Goal: Task Accomplishment & Management: Manage account settings

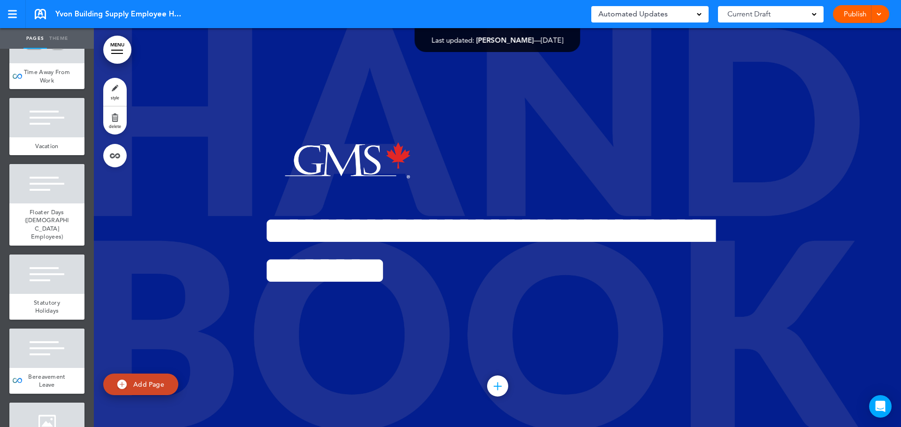
scroll to position [4643, 0]
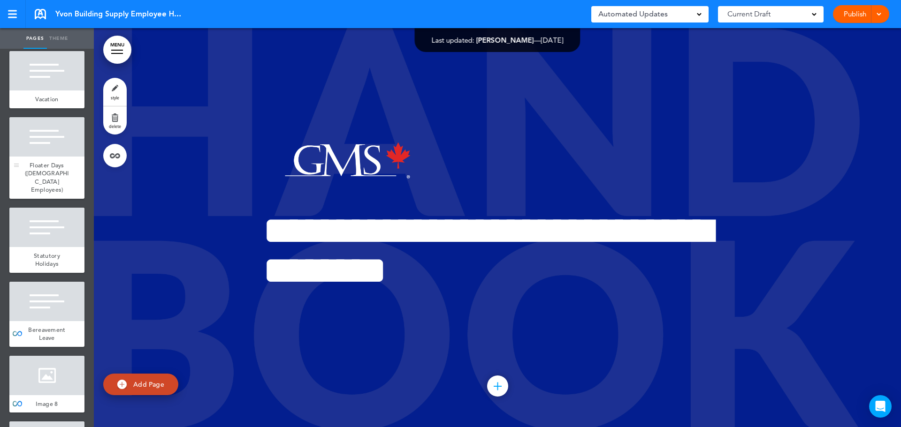
click at [52, 194] on span "Floater Days ([DEMOGRAPHIC_DATA] Employees)" at bounding box center [47, 177] width 44 height 33
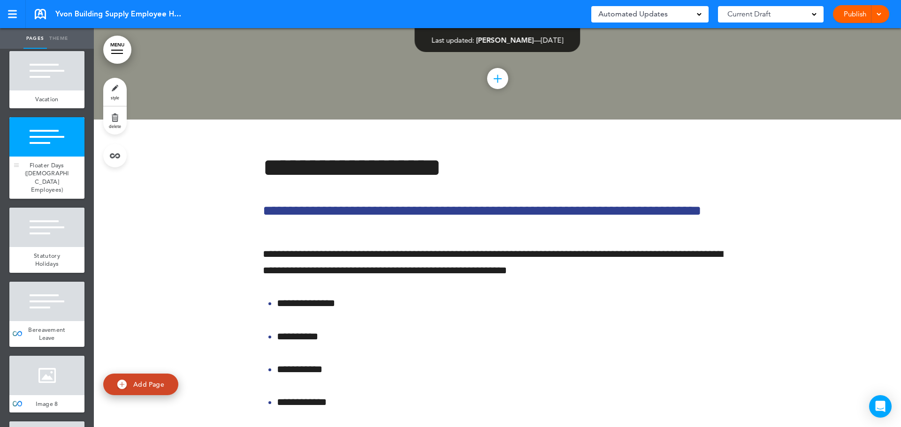
scroll to position [54620, 0]
click at [115, 155] on link at bounding box center [114, 155] width 23 height 23
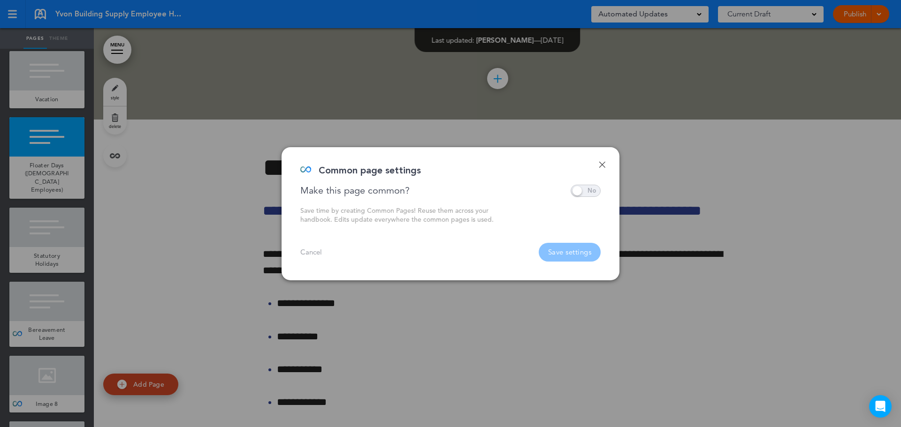
click at [599, 163] on link "Done" at bounding box center [601, 164] width 7 height 7
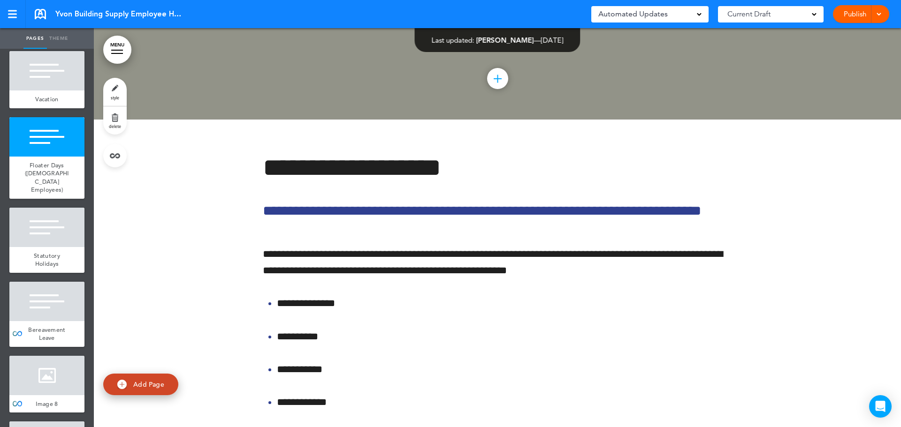
click at [116, 122] on link "delete" at bounding box center [114, 120] width 23 height 28
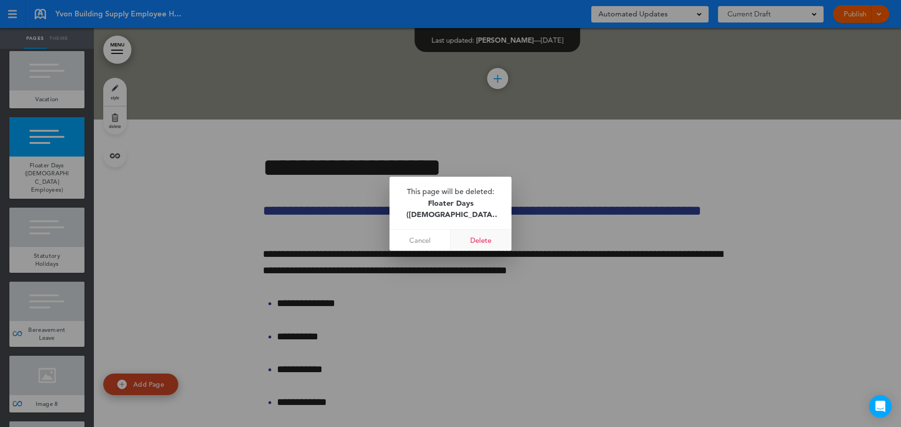
click at [485, 238] on link "Delete" at bounding box center [480, 240] width 61 height 21
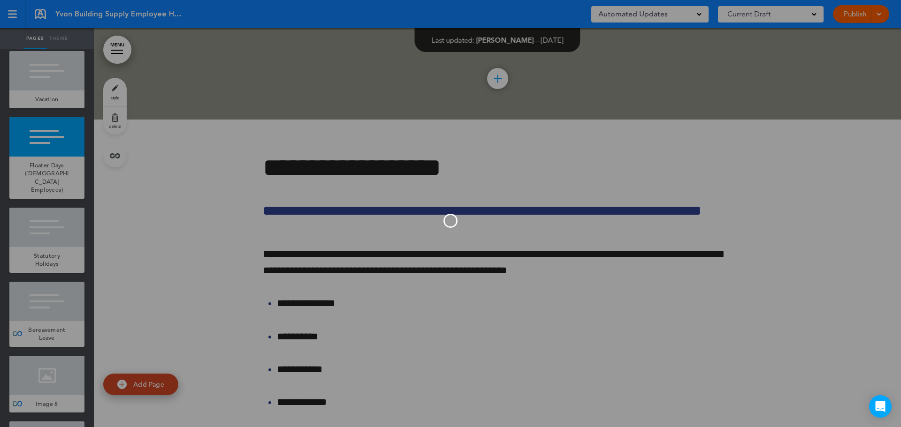
scroll to position [54220, 0]
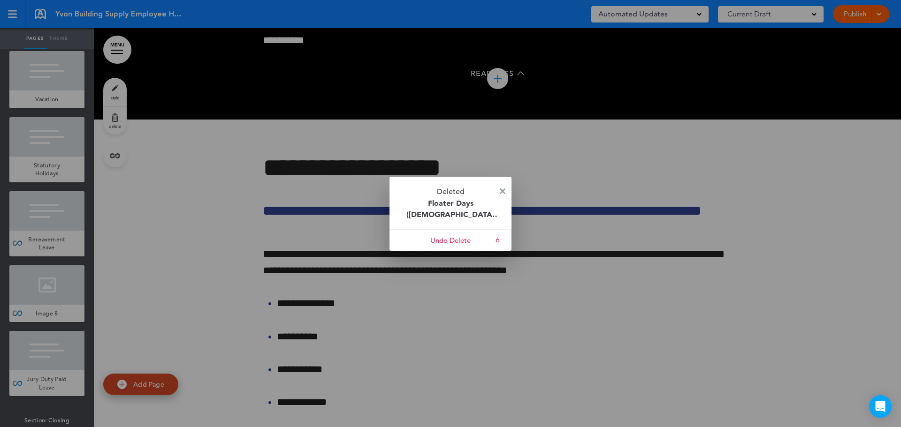
click at [501, 189] on img at bounding box center [503, 192] width 6 height 6
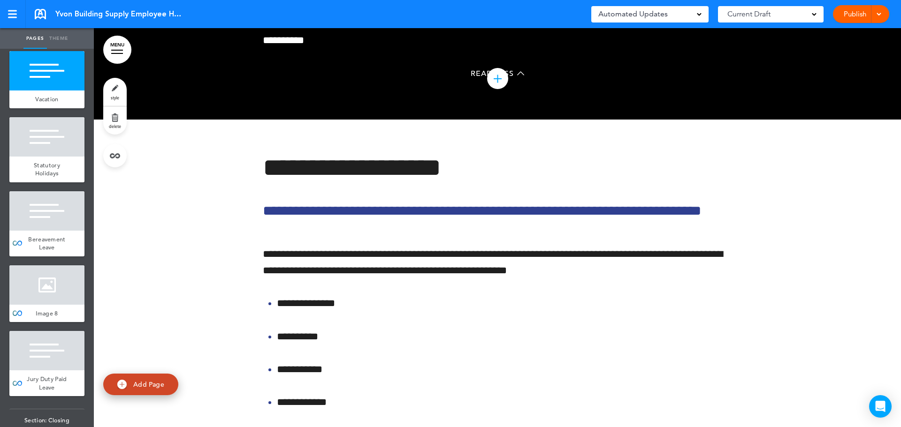
click at [47, 38] on span "Time Away From Work" at bounding box center [47, 29] width 46 height 16
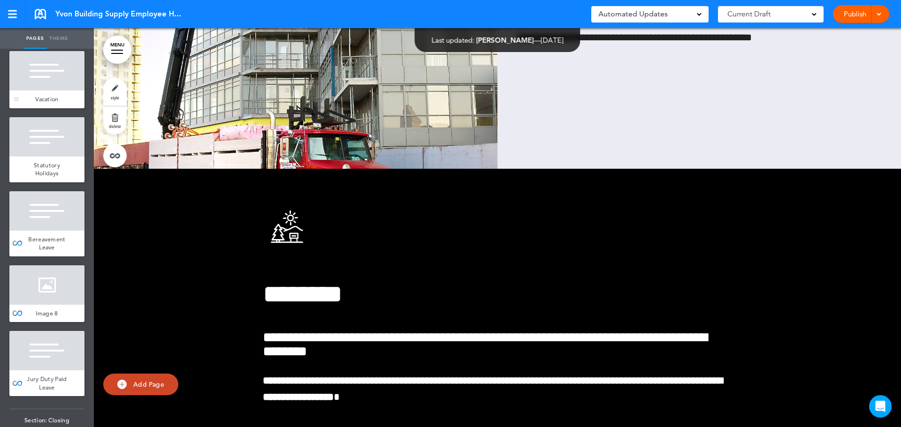
click at [63, 91] on div at bounding box center [46, 70] width 75 height 39
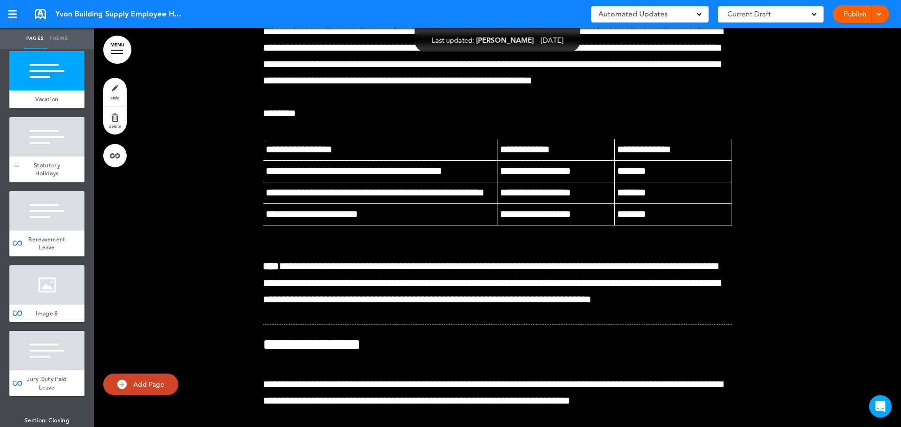
click at [48, 157] on div at bounding box center [46, 136] width 75 height 39
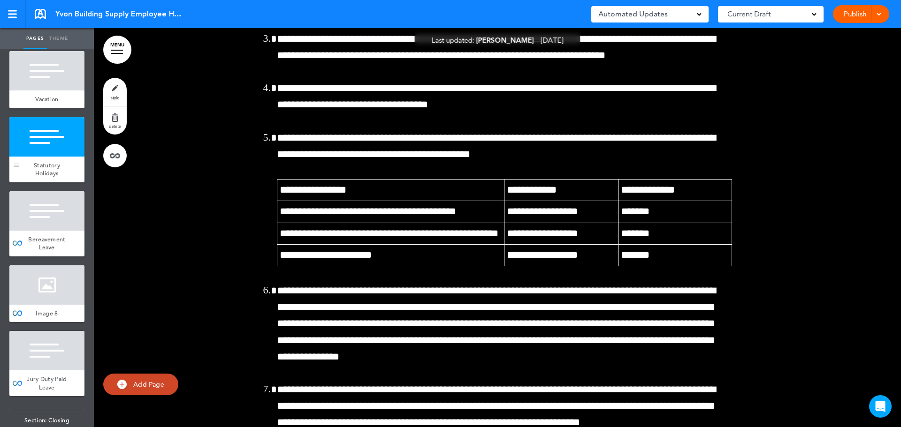
scroll to position [54620, 0]
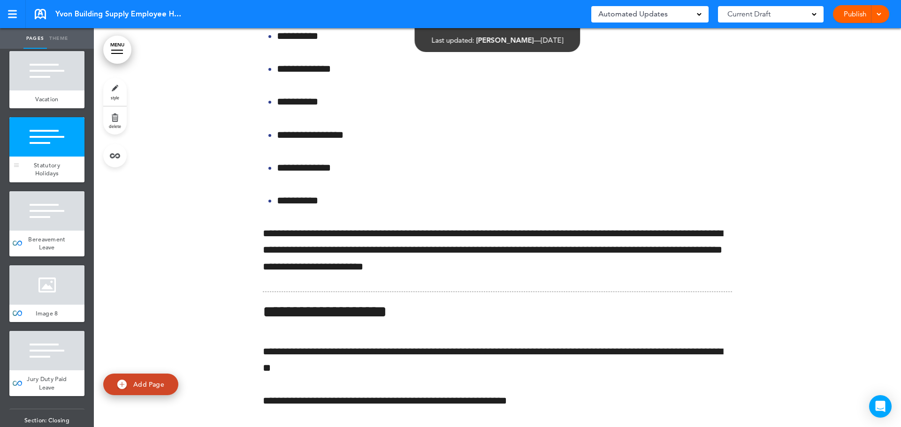
click at [44, 178] on span "Statutory Holidays" at bounding box center [47, 169] width 26 height 16
click at [47, 231] on div at bounding box center [46, 210] width 75 height 39
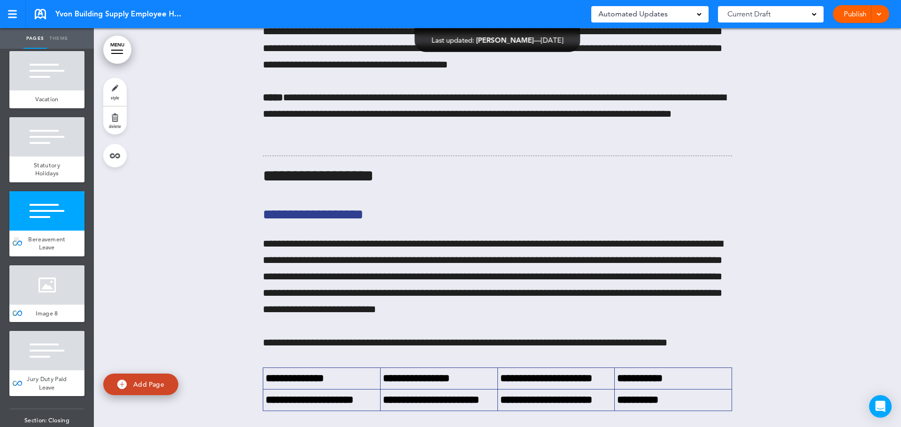
scroll to position [55857, 0]
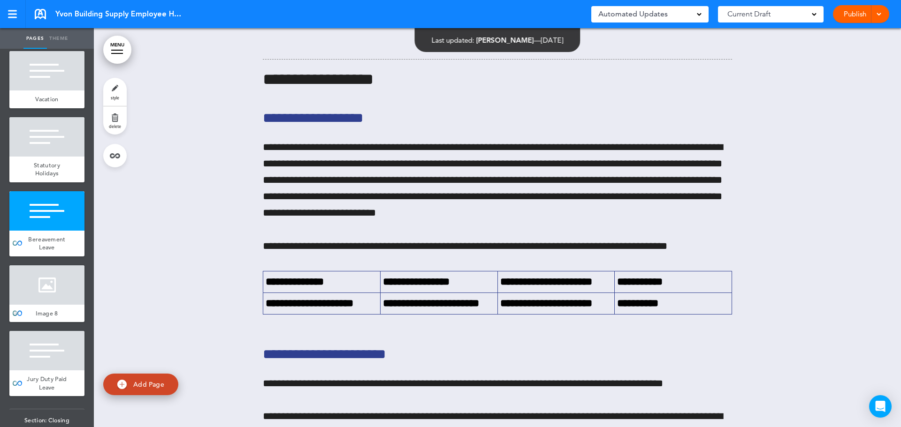
click at [37, 305] on div at bounding box center [46, 284] width 75 height 39
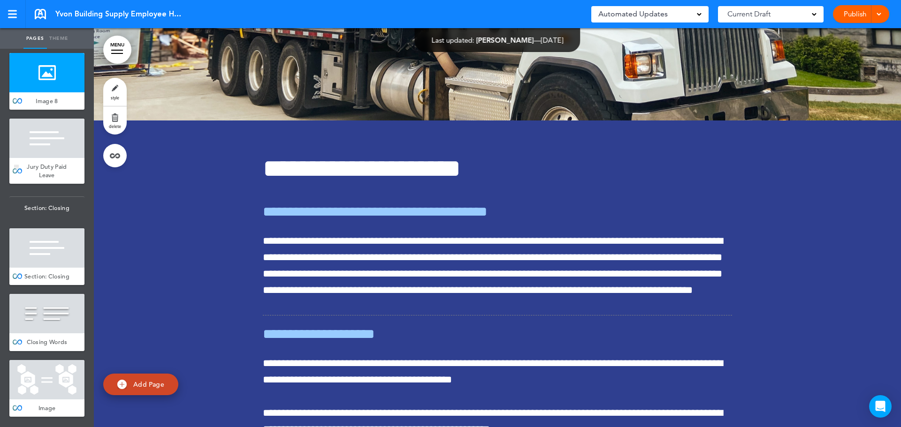
scroll to position [4878, 0]
click at [37, 268] on div at bounding box center [46, 247] width 75 height 39
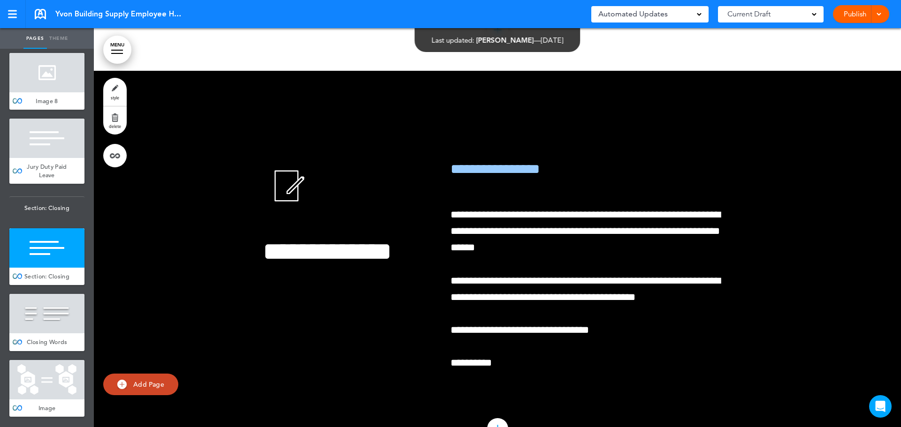
click at [46, 333] on div at bounding box center [46, 313] width 75 height 39
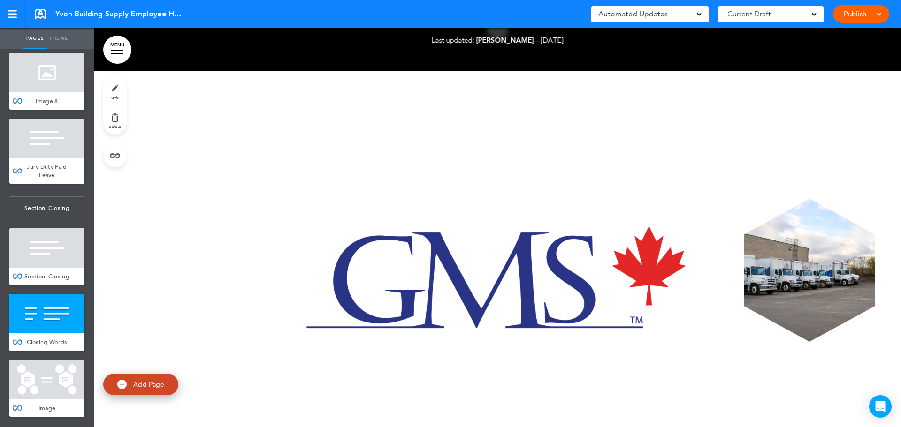
scroll to position [4963, 0]
click at [57, 378] on div at bounding box center [46, 379] width 75 height 39
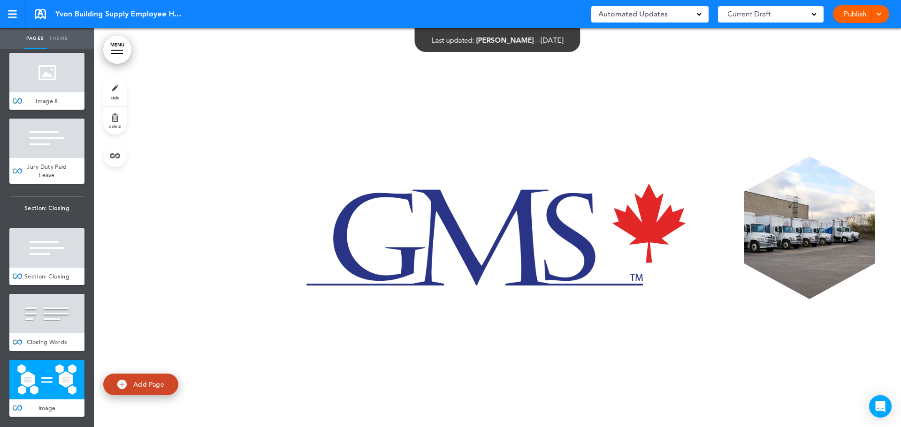
click at [56, 339] on div "Closing Words" at bounding box center [46, 342] width 75 height 18
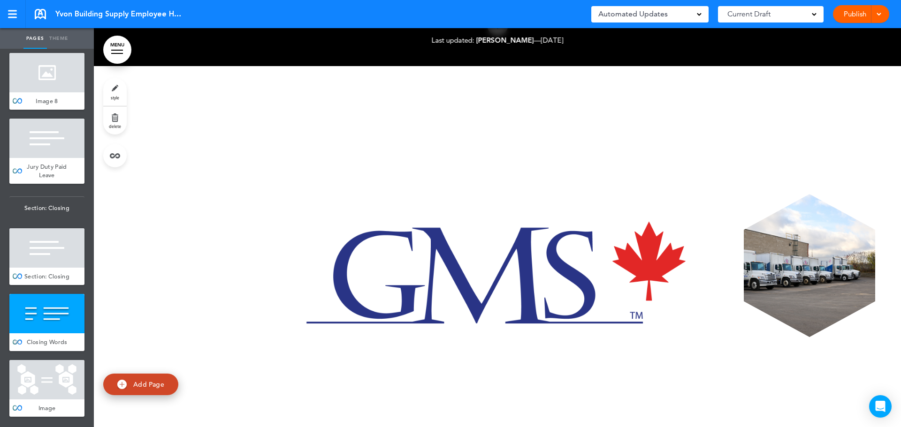
scroll to position [58845, 0]
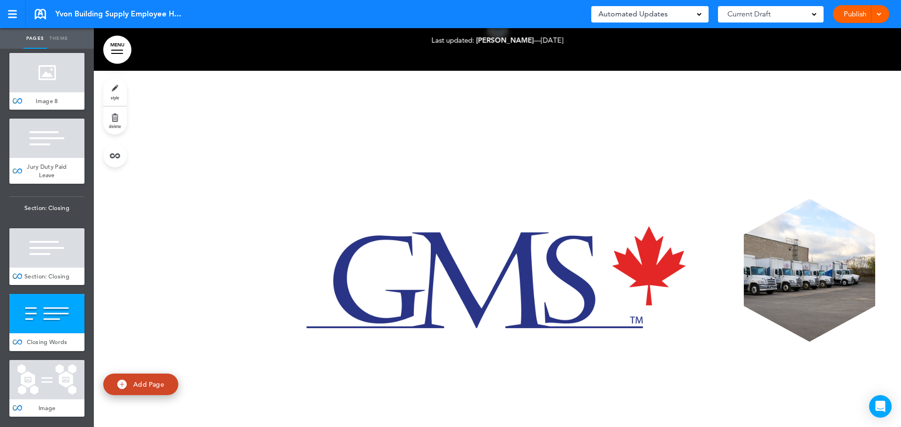
click at [847, 15] on link "Publish" at bounding box center [855, 14] width 30 height 18
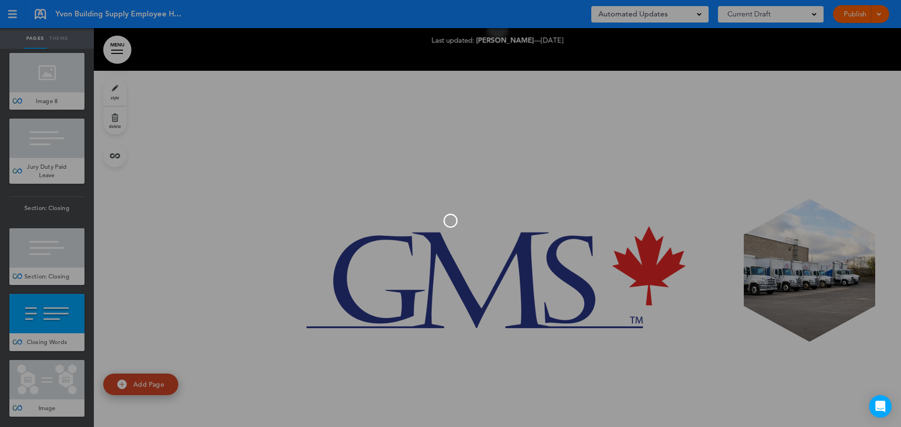
scroll to position [0, 0]
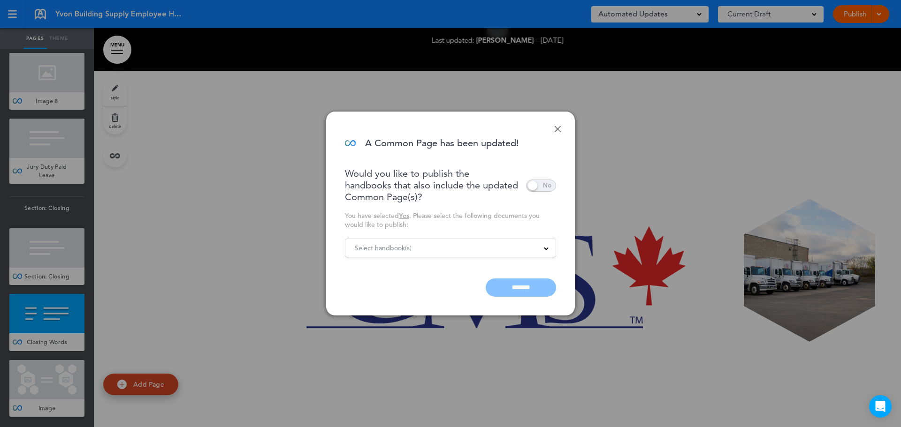
click at [521, 286] on div "Cancel ********" at bounding box center [450, 286] width 211 height 21
click at [547, 186] on span at bounding box center [541, 186] width 30 height 12
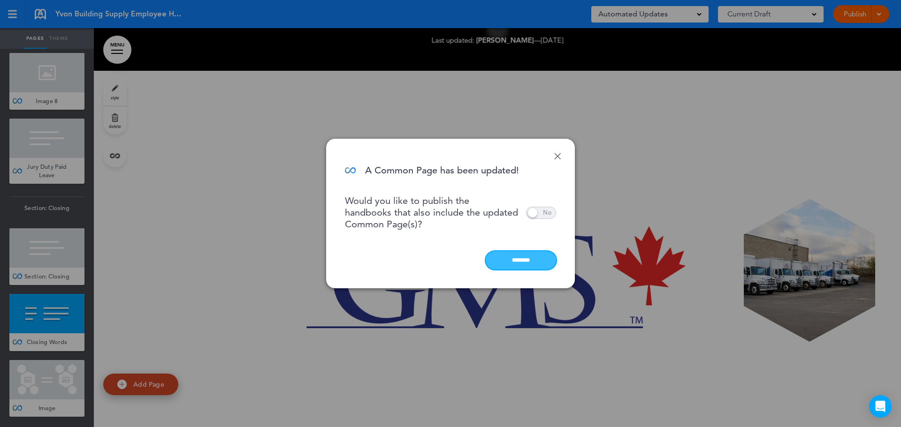
click at [521, 259] on input "********" at bounding box center [520, 260] width 70 height 18
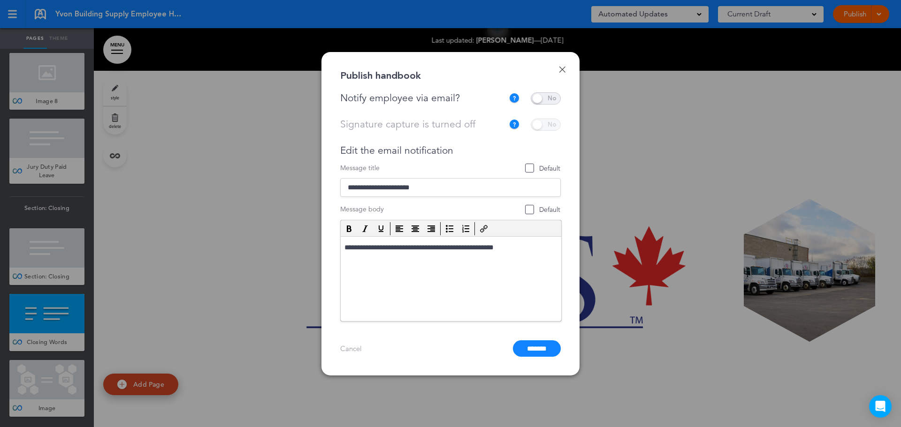
click at [530, 346] on input "*******" at bounding box center [537, 349] width 48 height 16
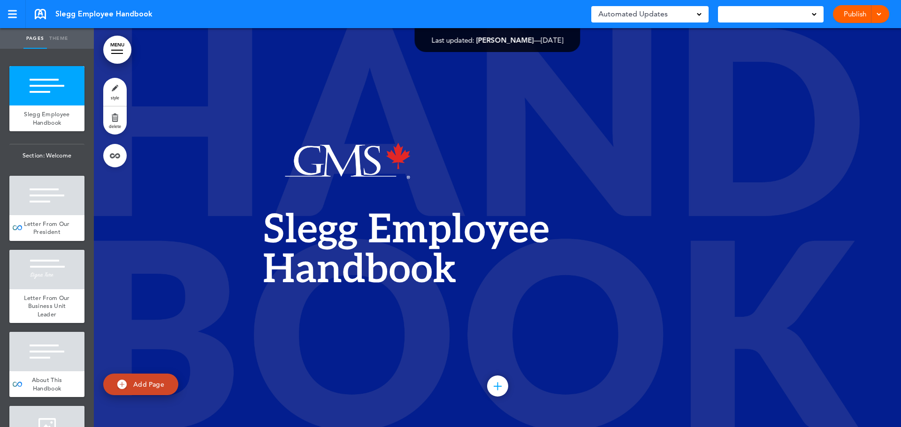
click at [117, 47] on link "MENU" at bounding box center [117, 50] width 28 height 28
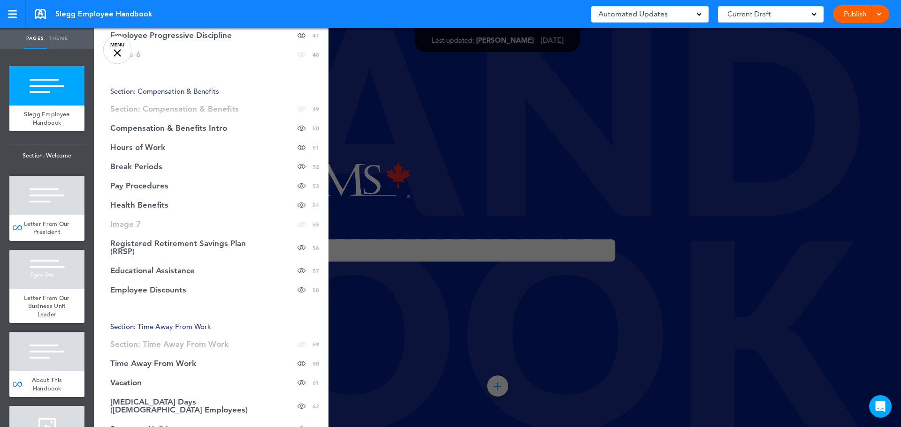
scroll to position [1146, 0]
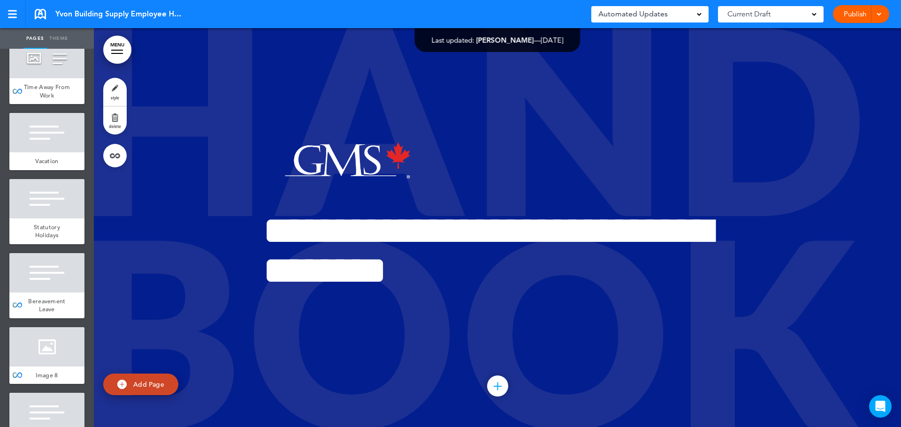
scroll to position [4588, 0]
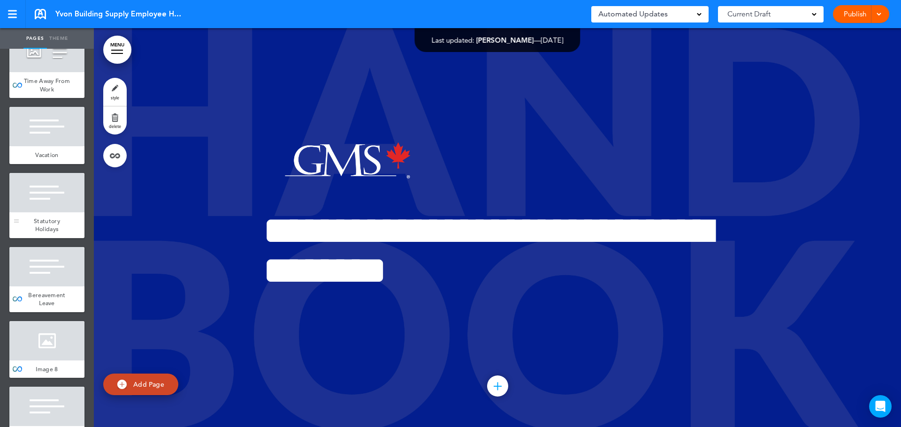
click at [30, 212] on div at bounding box center [46, 192] width 75 height 39
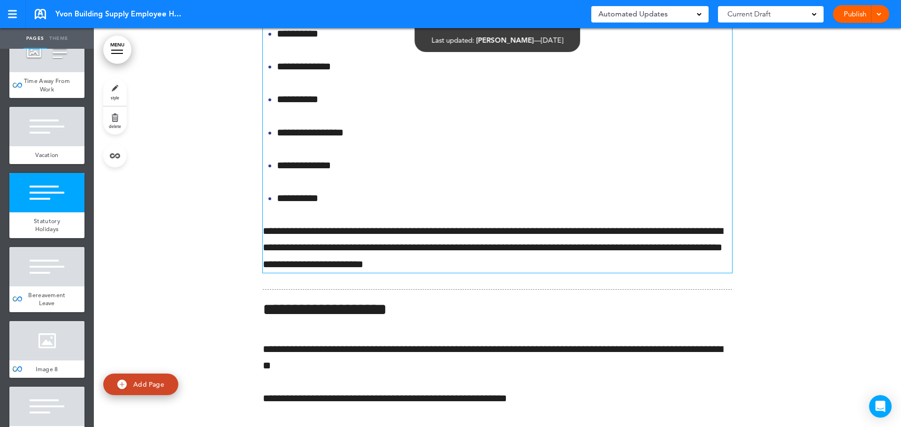
scroll to position [54620, 0]
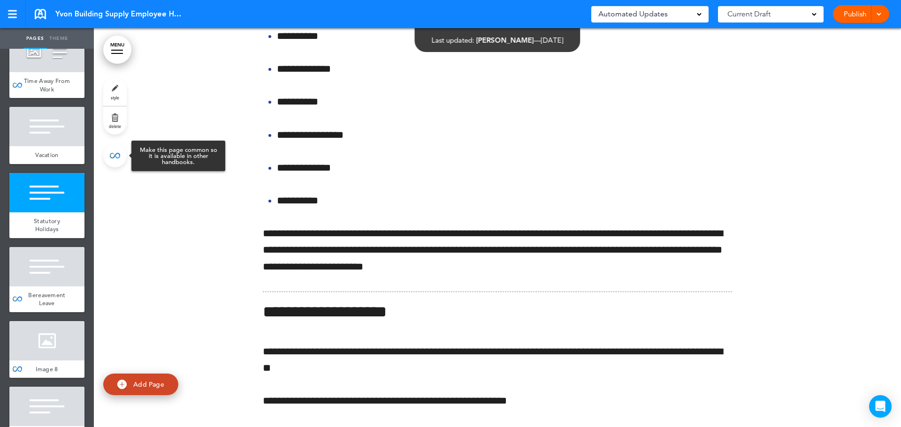
click at [121, 155] on link at bounding box center [114, 155] width 23 height 23
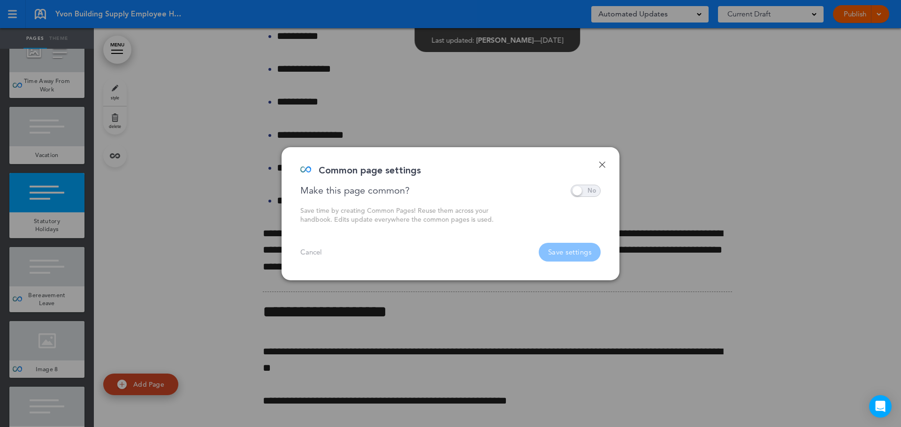
click at [603, 164] on link "Done" at bounding box center [601, 164] width 7 height 7
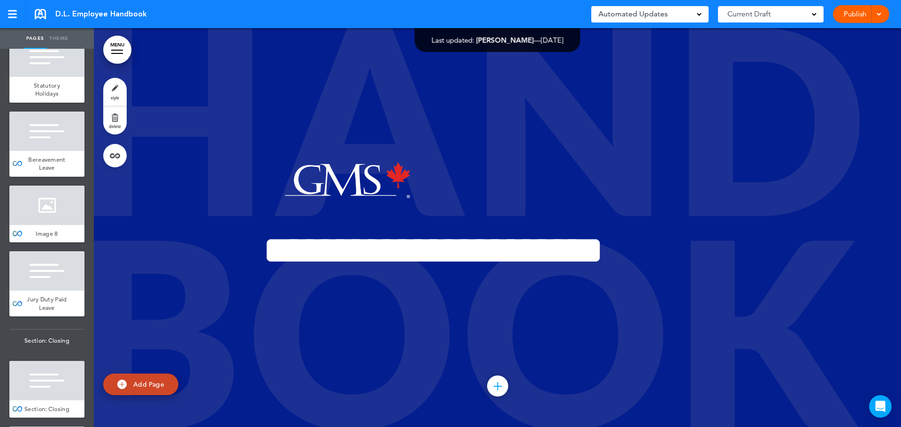
scroll to position [4752, 0]
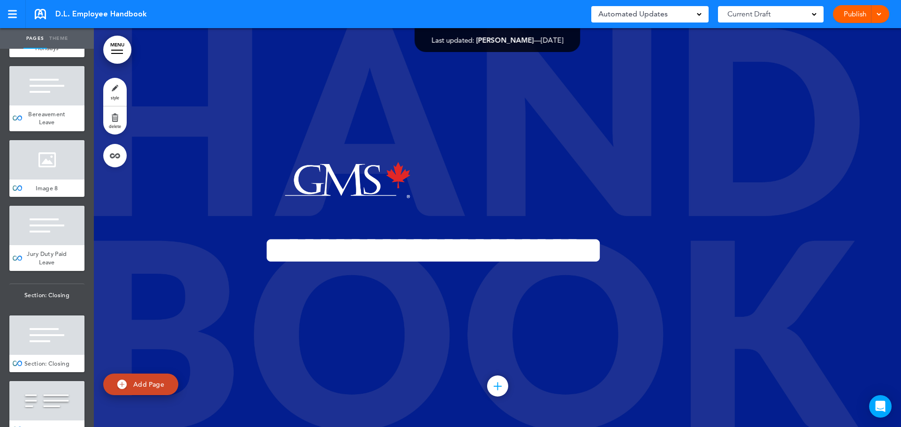
click at [47, 57] on div "Statutory Holidays" at bounding box center [46, 44] width 75 height 26
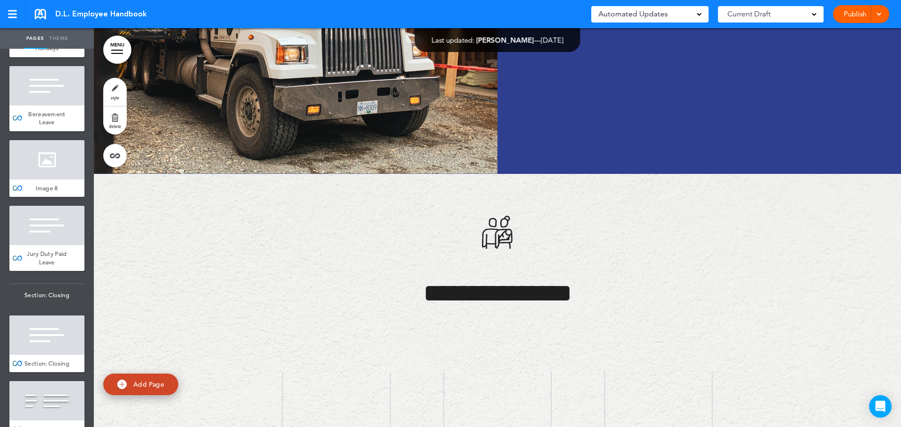
scroll to position [54709, 0]
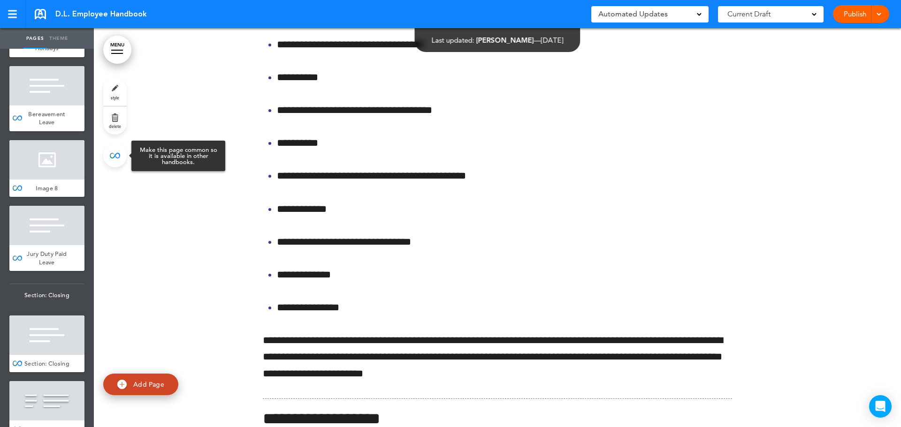
click at [115, 157] on link at bounding box center [114, 155] width 23 height 23
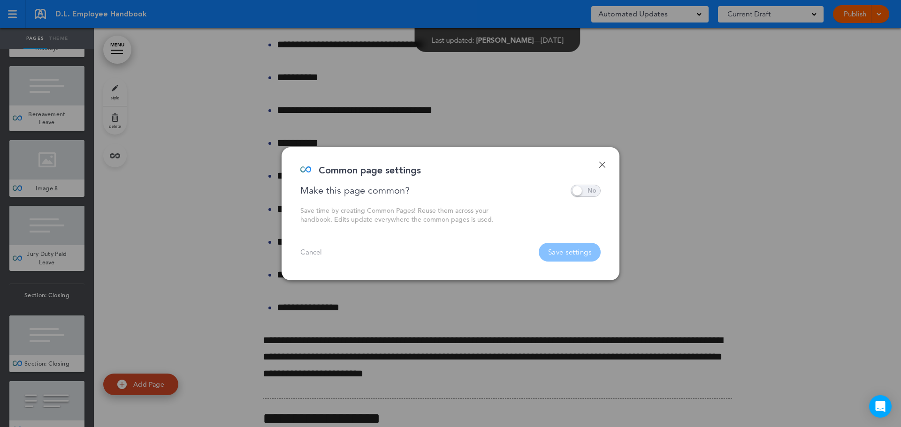
click at [171, 176] on div at bounding box center [450, 213] width 901 height 427
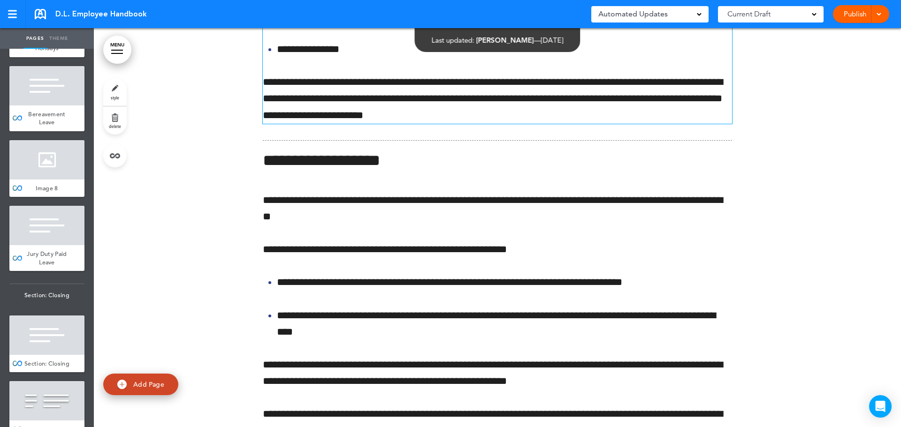
scroll to position [54991, 0]
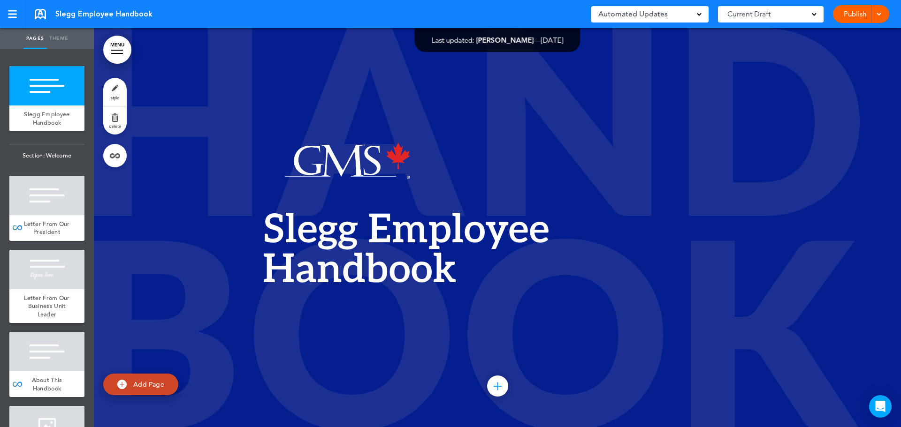
click at [118, 49] on link "MENU" at bounding box center [117, 50] width 28 height 28
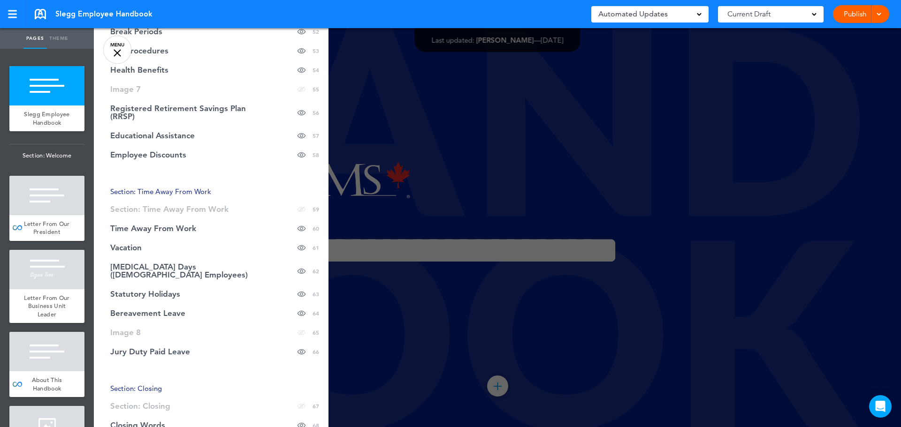
scroll to position [1275, 0]
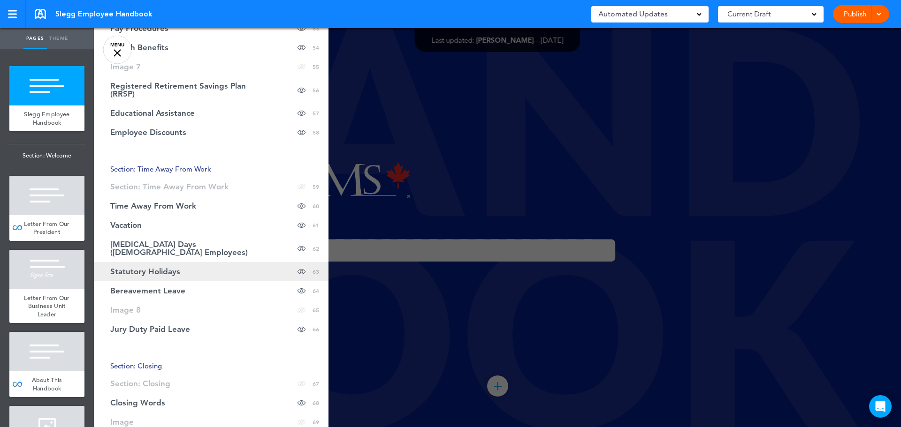
click at [169, 262] on link "Statutory Holidays Hide page in table of contents 63" at bounding box center [211, 271] width 235 height 19
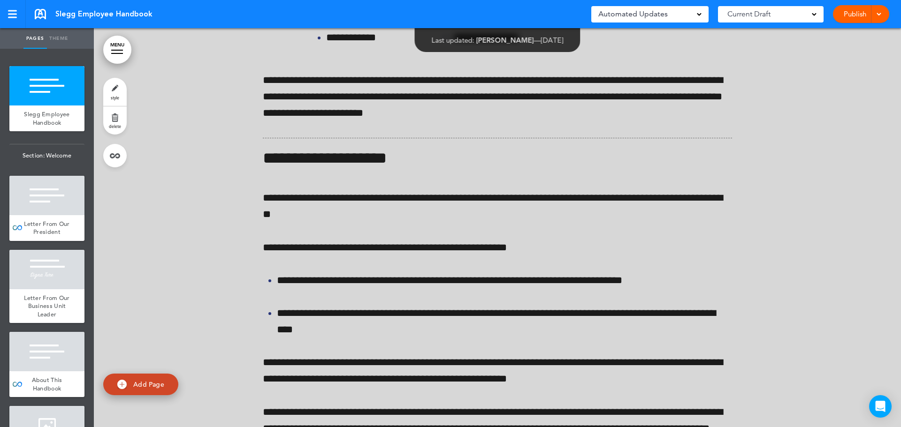
scroll to position [55696, 0]
